Goal: Check status: Check status

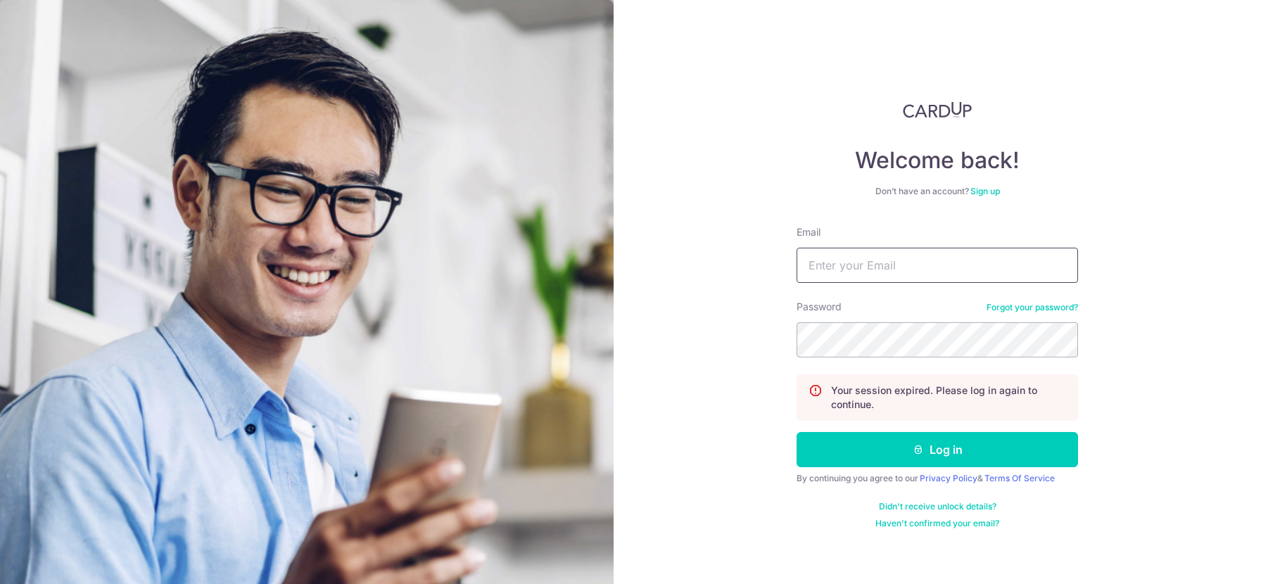
click at [864, 277] on input "Email" at bounding box center [936, 265] width 281 height 35
type input "[EMAIL_ADDRESS][DOMAIN_NAME]"
click at [796, 432] on button "Log in" at bounding box center [936, 449] width 281 height 35
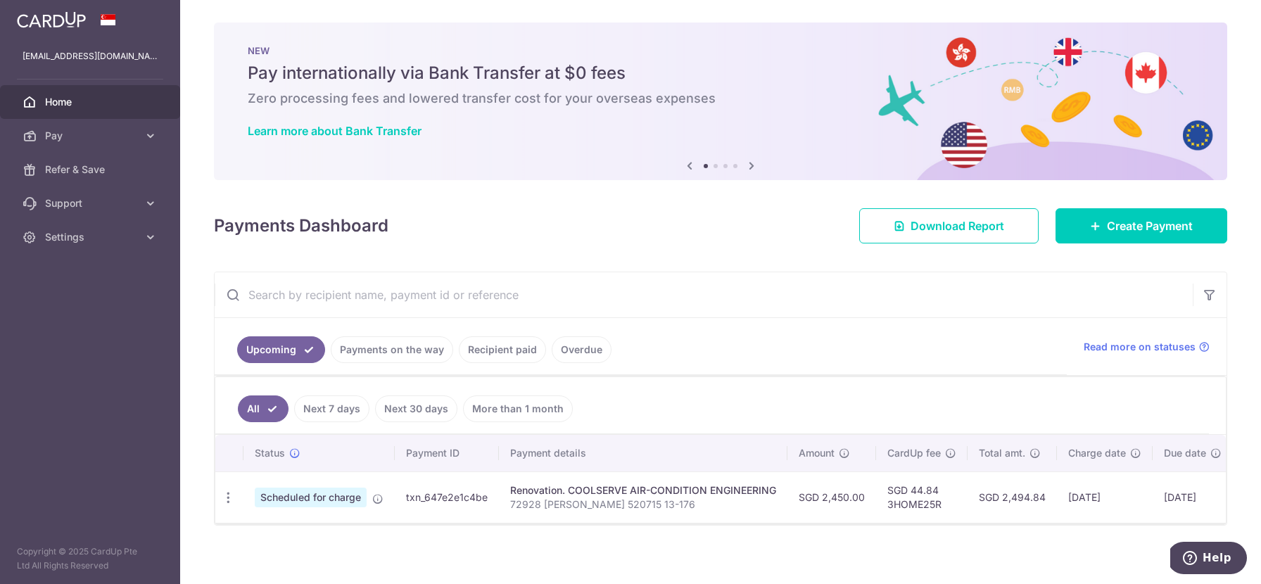
click at [508, 357] on link "Recipient paid" at bounding box center [502, 349] width 87 height 27
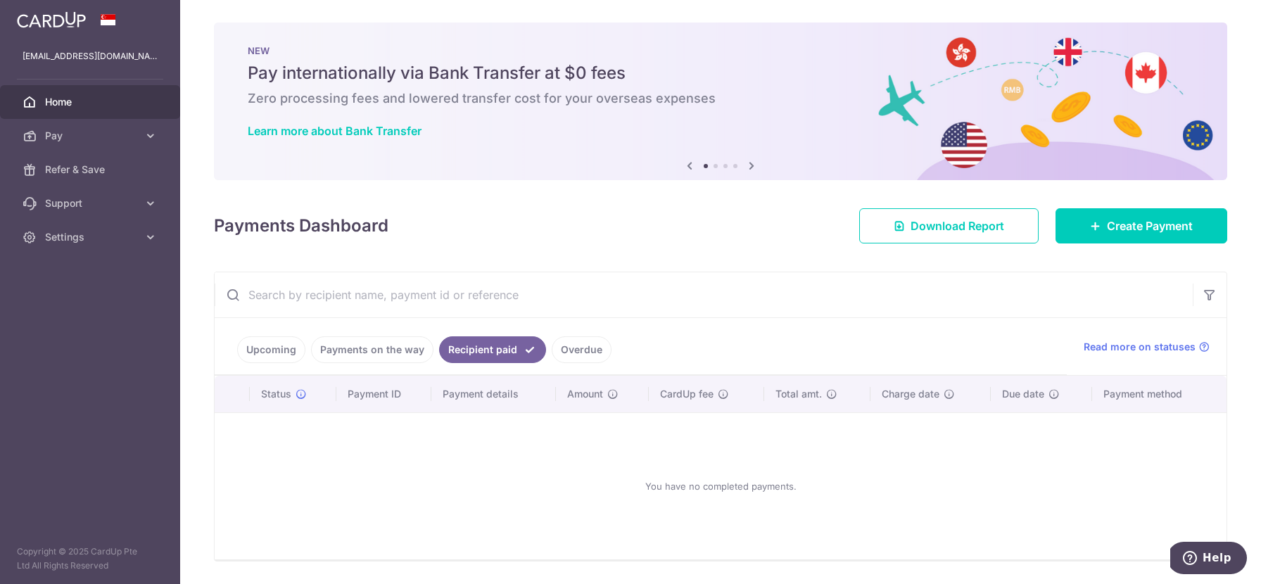
click at [406, 355] on link "Payments on the way" at bounding box center [372, 349] width 122 height 27
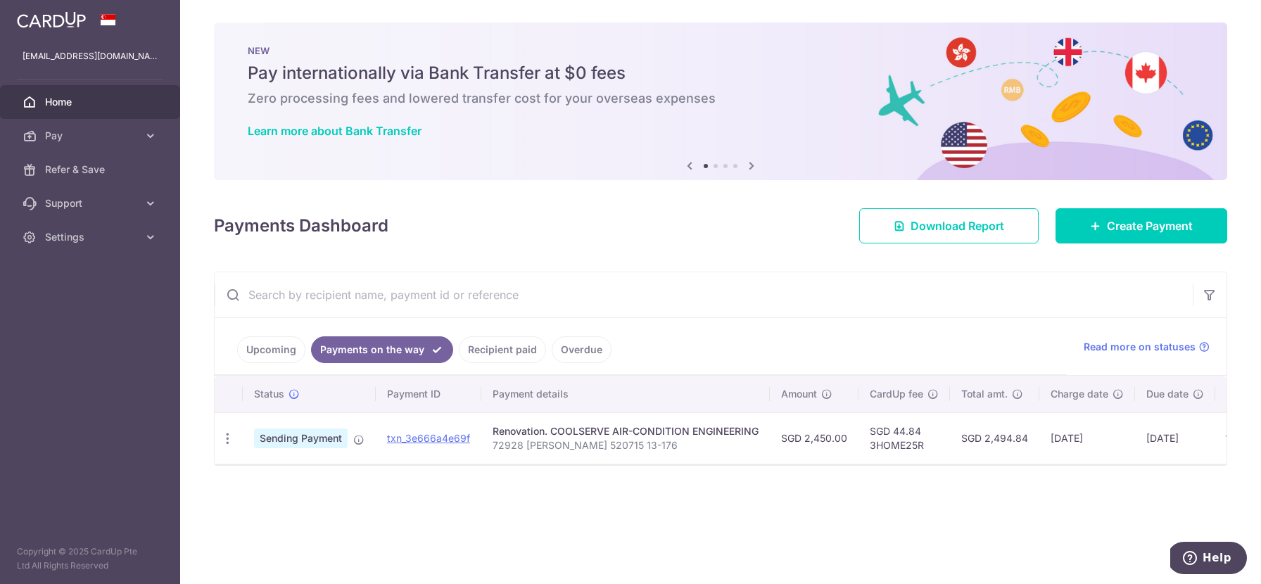
click at [470, 357] on link "Recipient paid" at bounding box center [502, 349] width 87 height 27
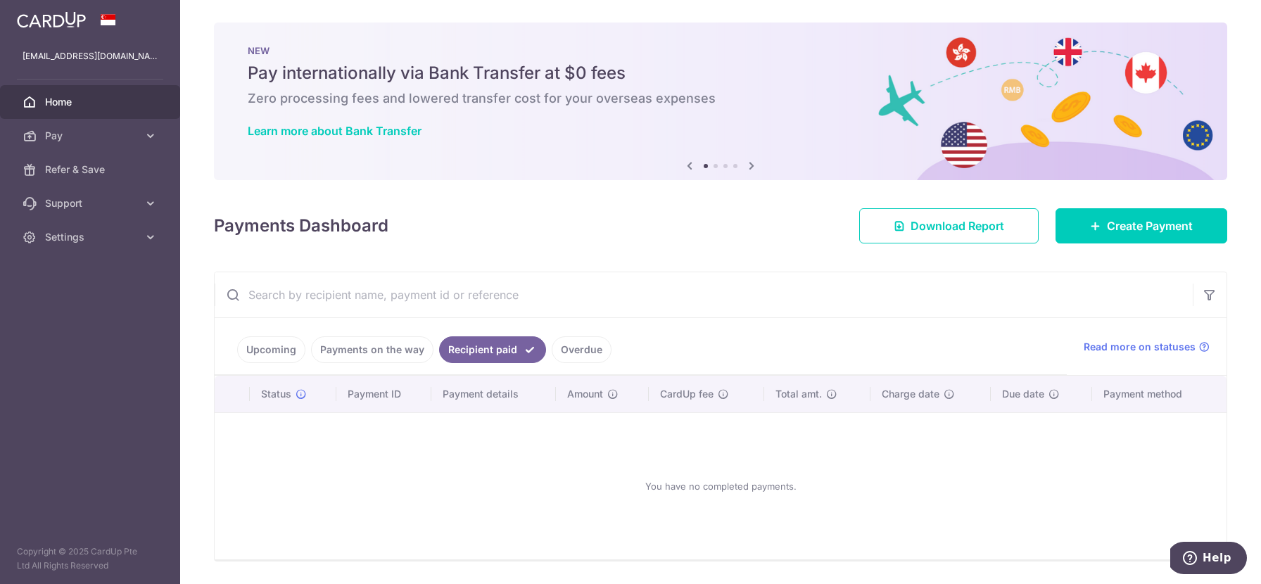
click at [284, 357] on link "Upcoming" at bounding box center [271, 349] width 68 height 27
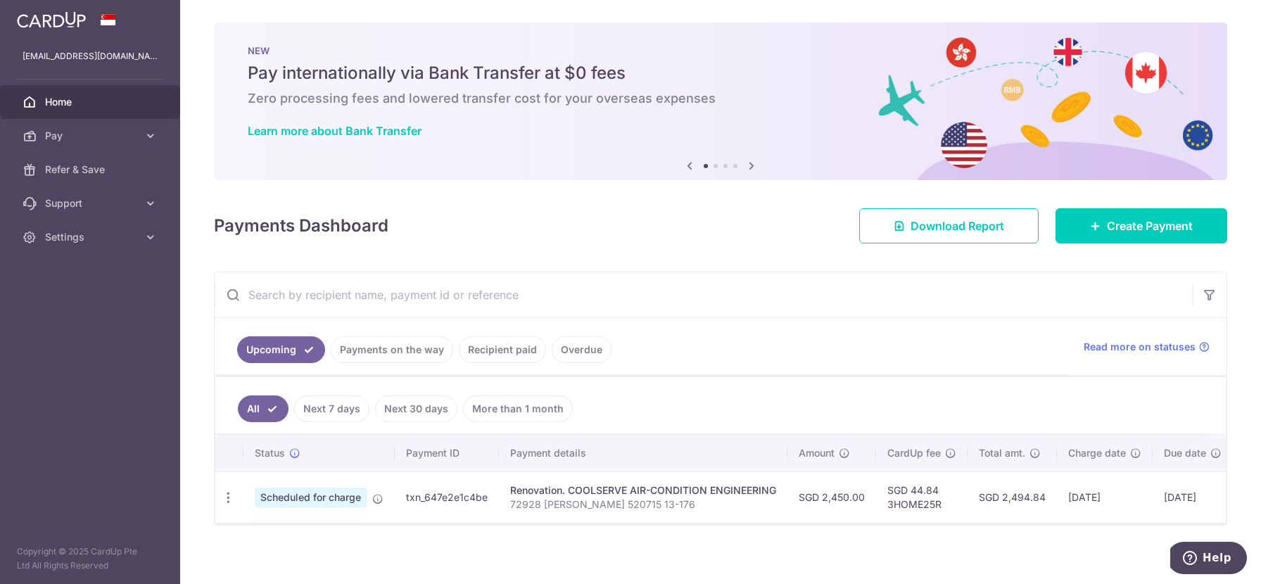
scroll to position [8, 0]
